Goal: Information Seeking & Learning: Learn about a topic

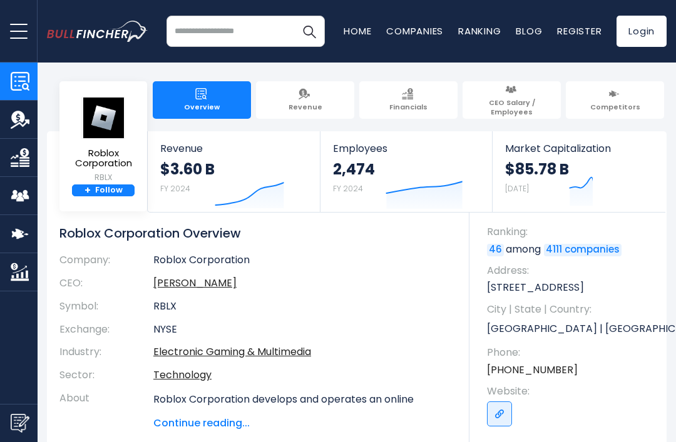
click at [108, 111] on img at bounding box center [103, 118] width 44 height 42
click at [121, 196] on link "+ Follow" at bounding box center [103, 191] width 63 height 13
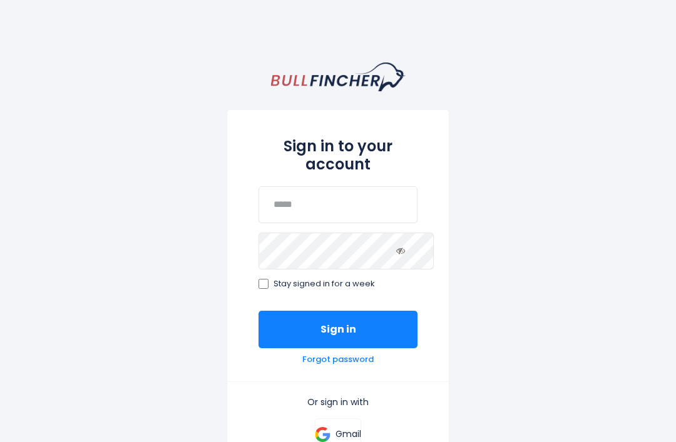
click at [357, 313] on button "Sign in" at bounding box center [337, 330] width 159 height 38
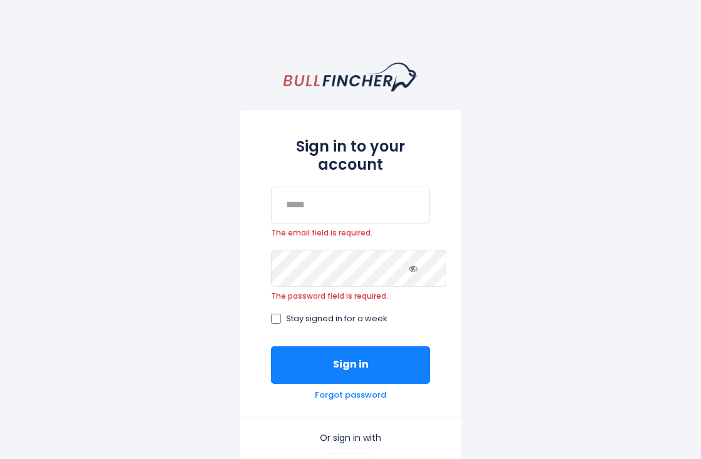
click at [400, 366] on button "Sign in" at bounding box center [350, 365] width 159 height 38
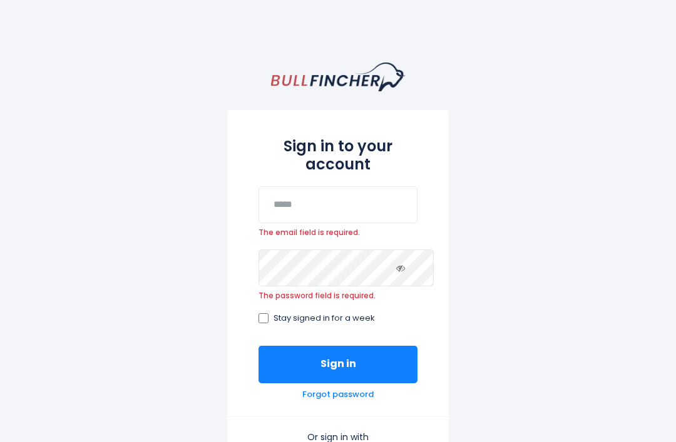
click at [396, 347] on button "Sign in" at bounding box center [337, 365] width 159 height 38
click at [375, 364] on button "Sign in" at bounding box center [337, 365] width 159 height 38
click at [393, 370] on button "Sign in" at bounding box center [337, 365] width 159 height 38
click at [415, 367] on button "Sign in" at bounding box center [337, 365] width 159 height 38
click at [345, 355] on button "Sign in" at bounding box center [337, 365] width 159 height 38
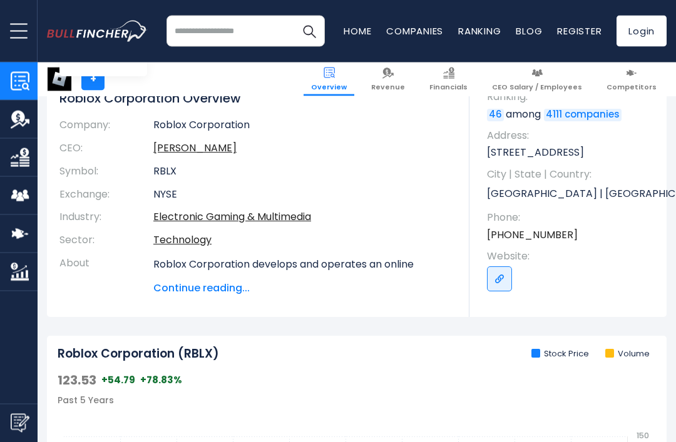
scroll to position [135, 0]
click at [197, 282] on span "Continue reading..." at bounding box center [301, 289] width 297 height 15
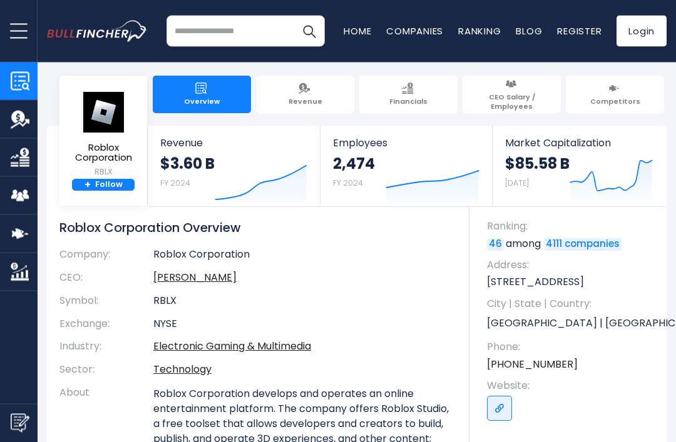
scroll to position [16, 0]
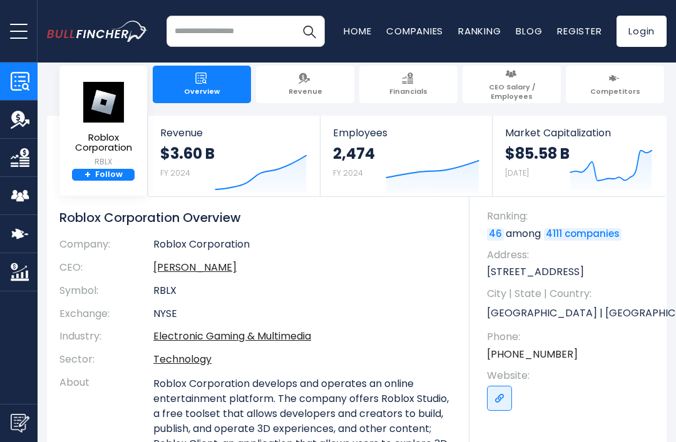
click at [111, 83] on img at bounding box center [103, 102] width 44 height 42
click at [120, 52] on div "Recent searches Trending searches Apple Overview Alphabet Financials Home" at bounding box center [356, 31] width 619 height 63
click at [124, 81] on img at bounding box center [103, 102] width 44 height 42
click at [110, 81] on img at bounding box center [103, 102] width 44 height 42
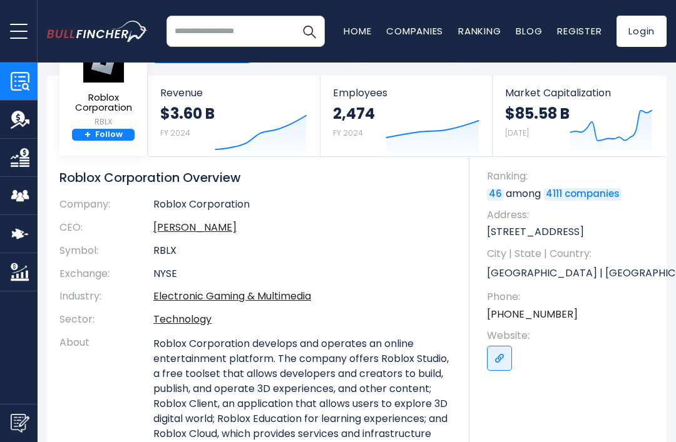
click at [270, 29] on input "search" at bounding box center [245, 31] width 158 height 31
